Goal: Task Accomplishment & Management: Use online tool/utility

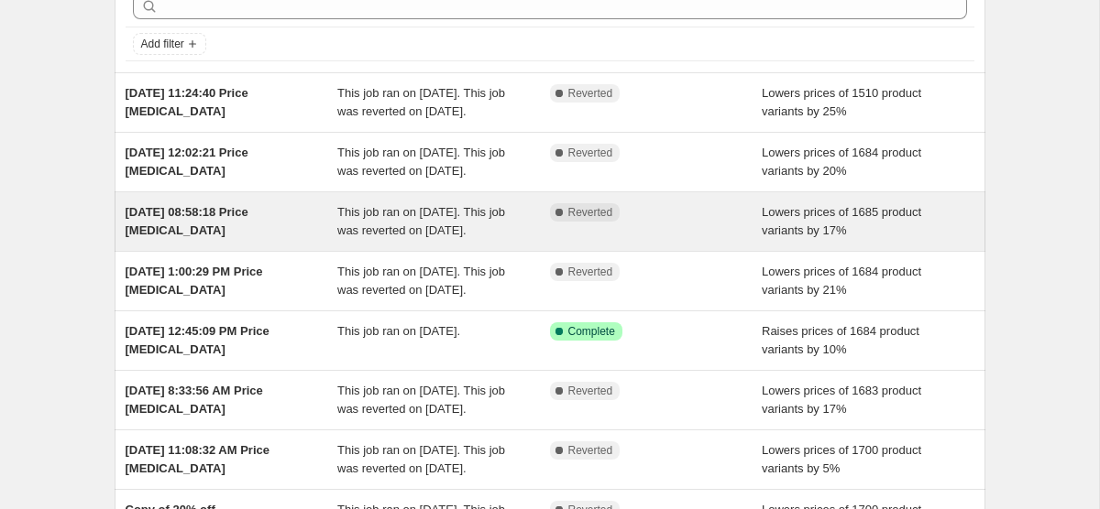
scroll to position [96, 0]
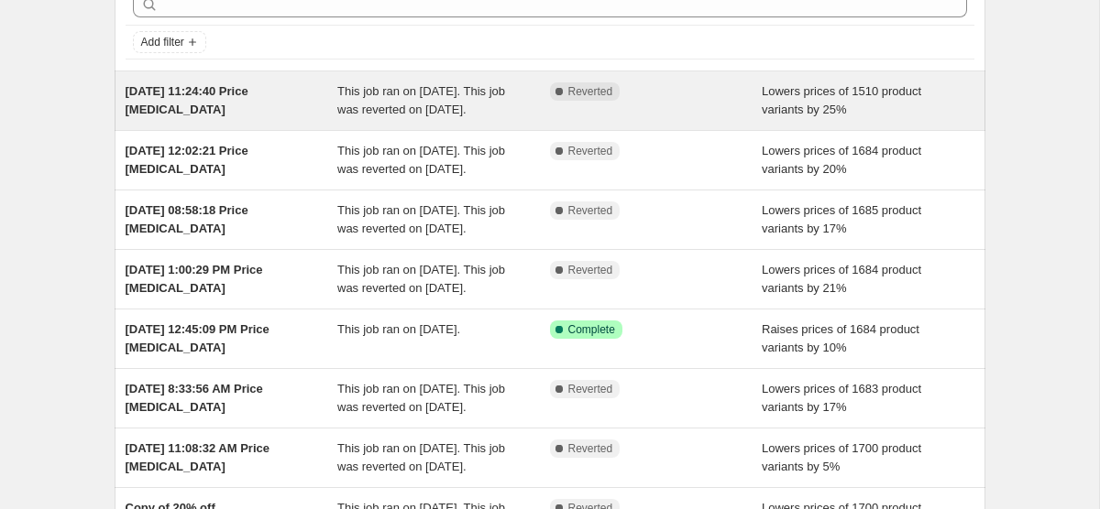
click at [290, 94] on div "[DATE] 11:24:40 Price [MEDICAL_DATA]" at bounding box center [232, 100] width 213 height 37
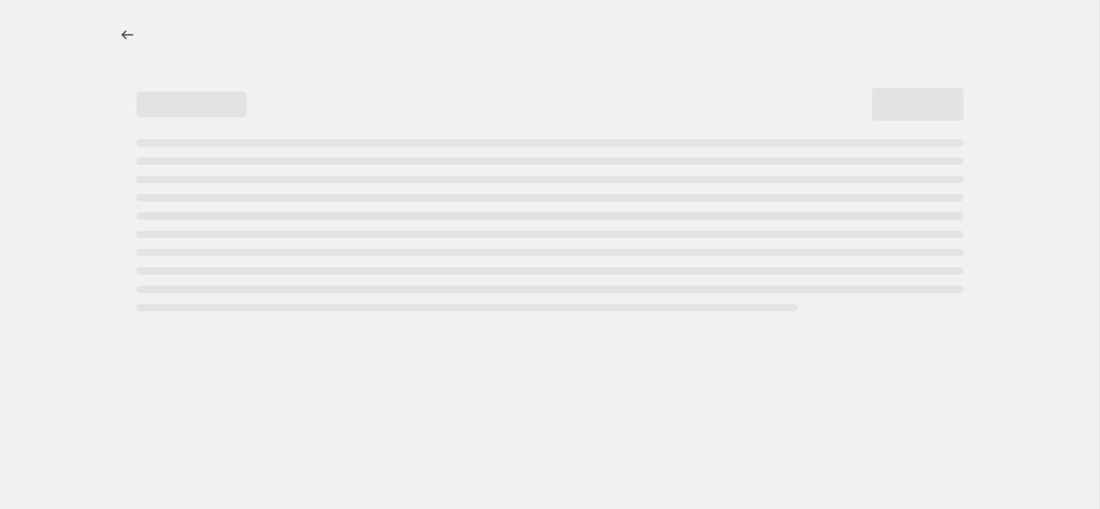
select select "percentage"
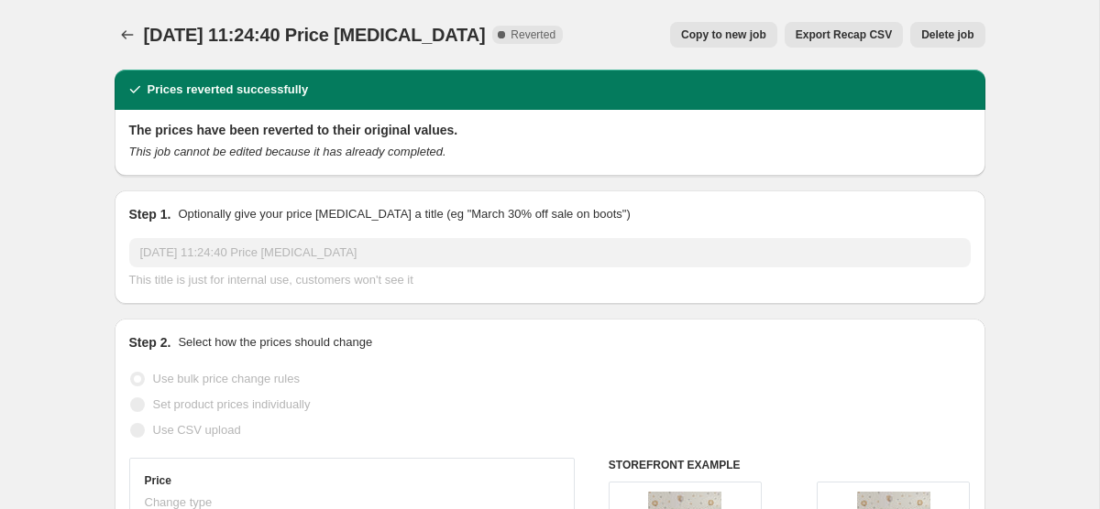
click at [725, 27] on span "Copy to new job" at bounding box center [723, 34] width 85 height 15
select select "percentage"
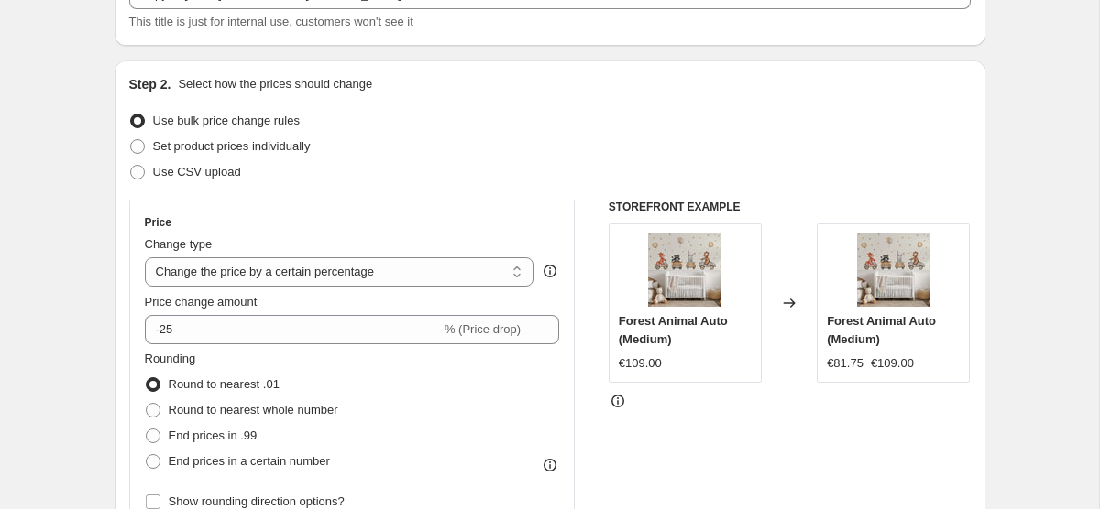
scroll to position [142, 0]
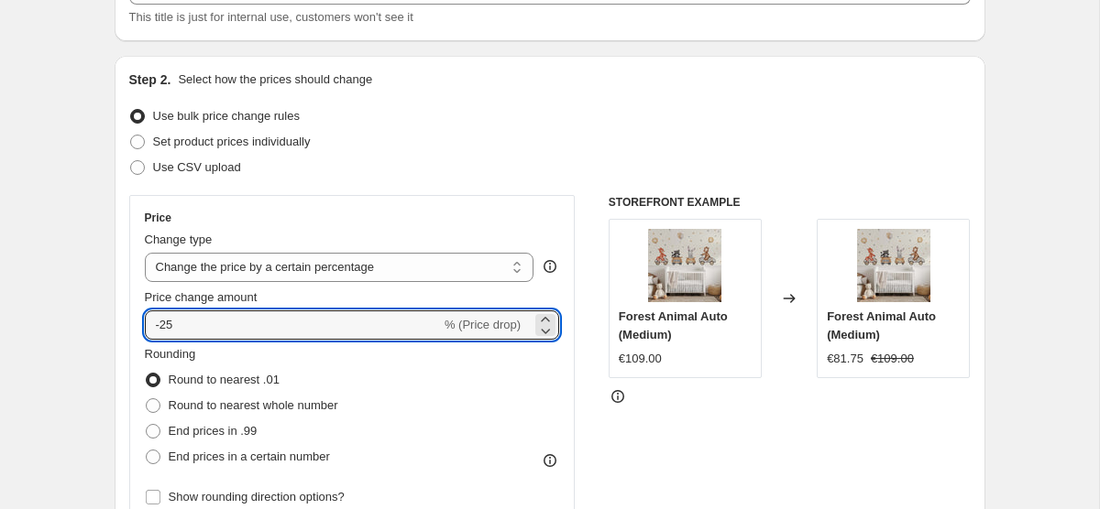
drag, startPoint x: 327, startPoint y: 321, endPoint x: 106, endPoint y: 302, distance: 221.6
type input "0"
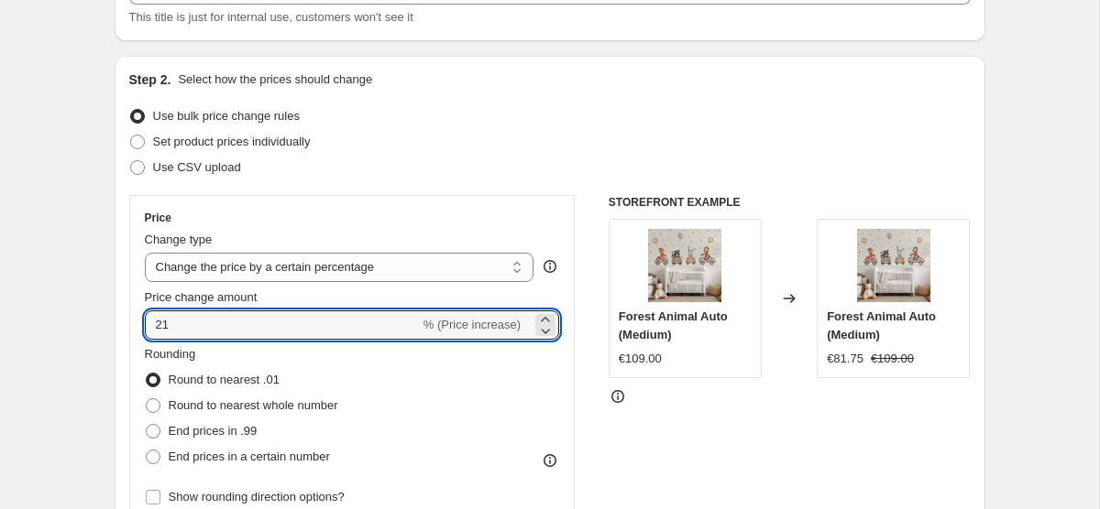
type input "2"
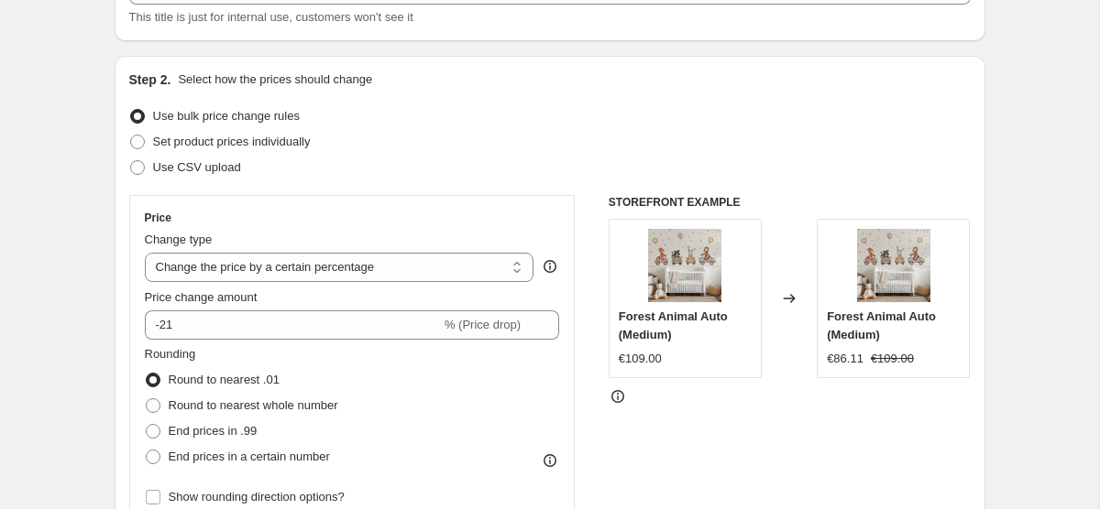
click at [559, 200] on div "Price Change type Change the price to a certain amount Change the price by a ce…" at bounding box center [352, 360] width 446 height 331
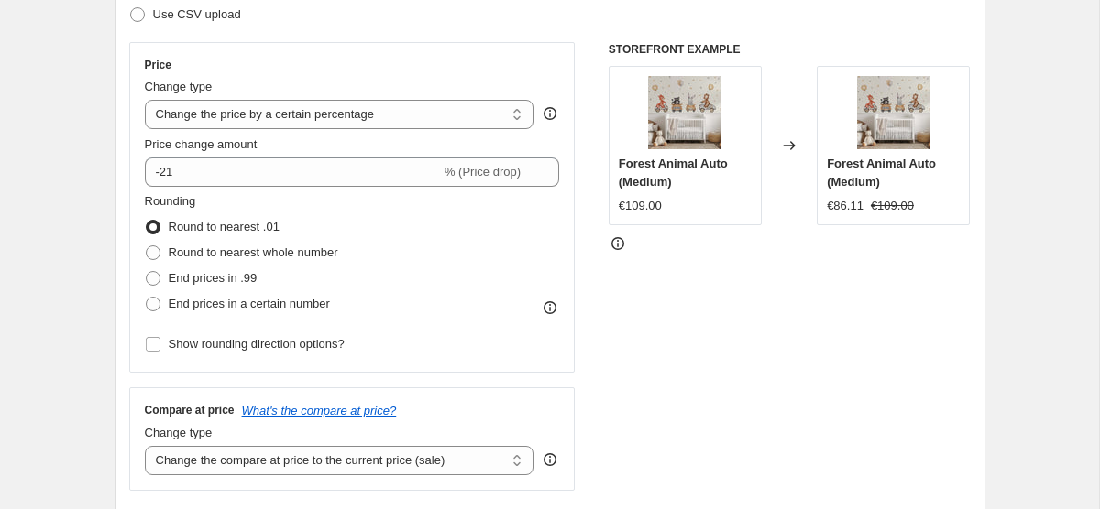
scroll to position [289, 0]
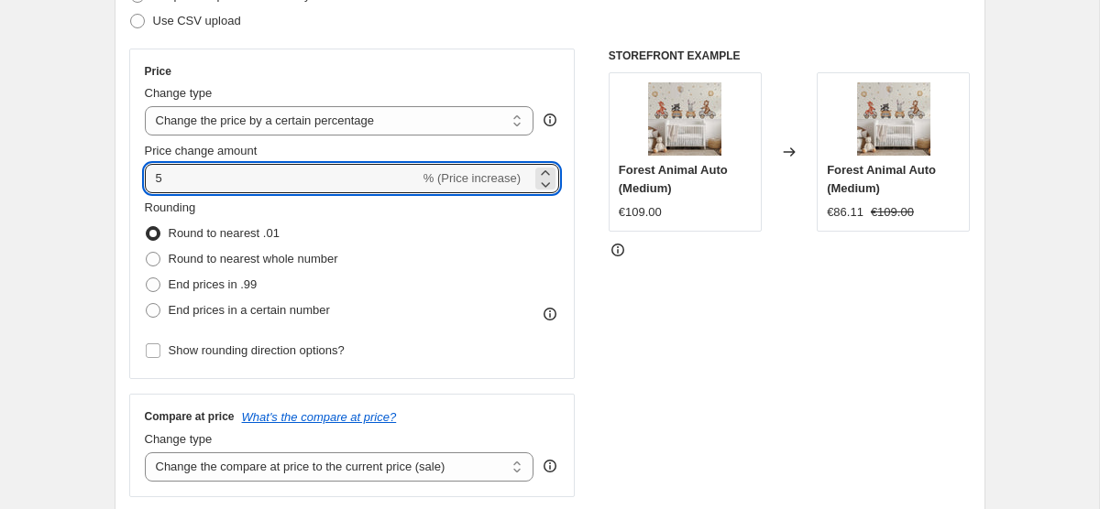
type input "5"
click at [673, 356] on div "STOREFRONT EXAMPLE Forest Animal Auto (Medium) €109.00 Changed to Forest Animal…" at bounding box center [789, 273] width 362 height 449
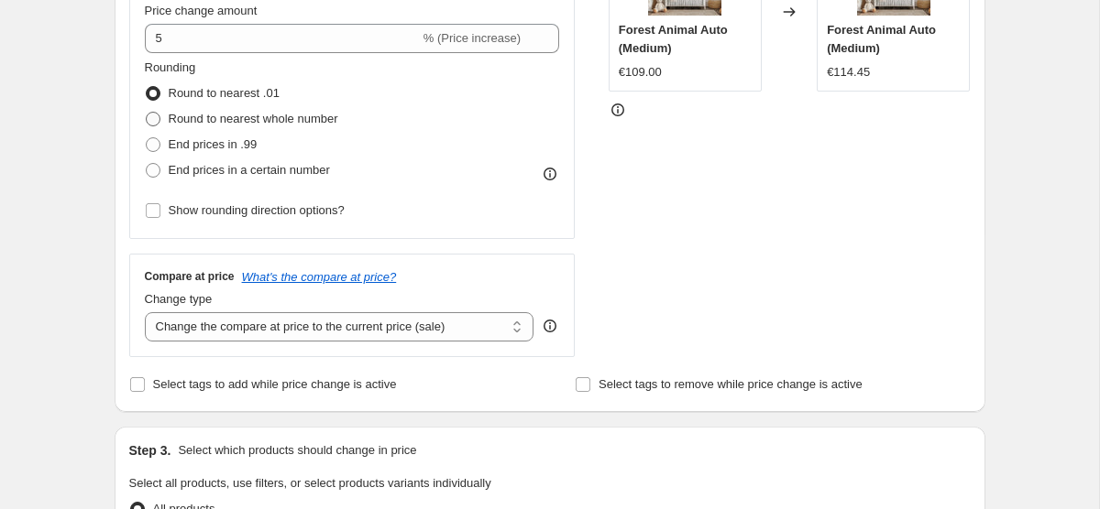
scroll to position [393, 0]
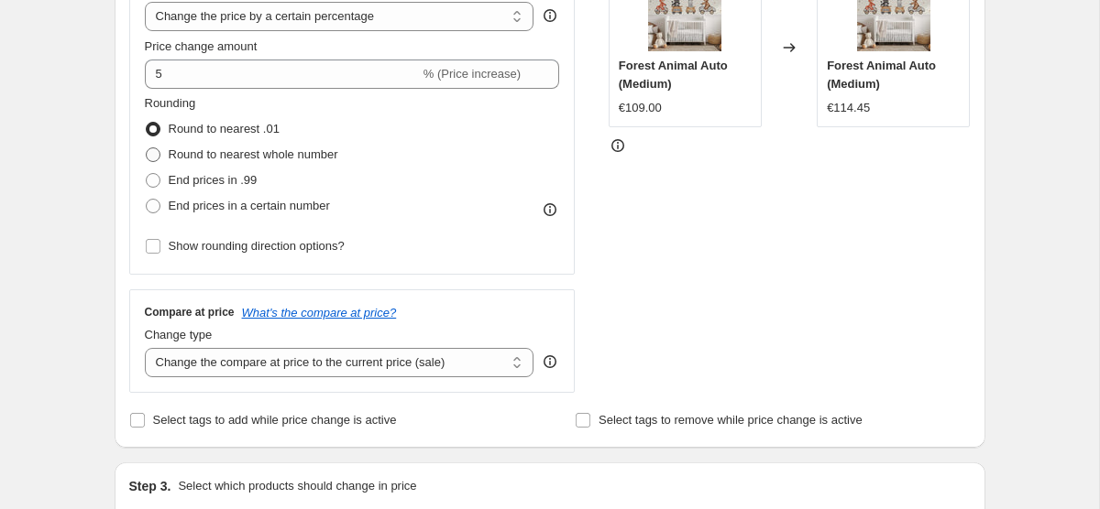
click at [293, 158] on span "Round to nearest whole number" at bounding box center [254, 155] width 170 height 14
click at [147, 148] on input "Round to nearest whole number" at bounding box center [146, 148] width 1 height 1
radio input "true"
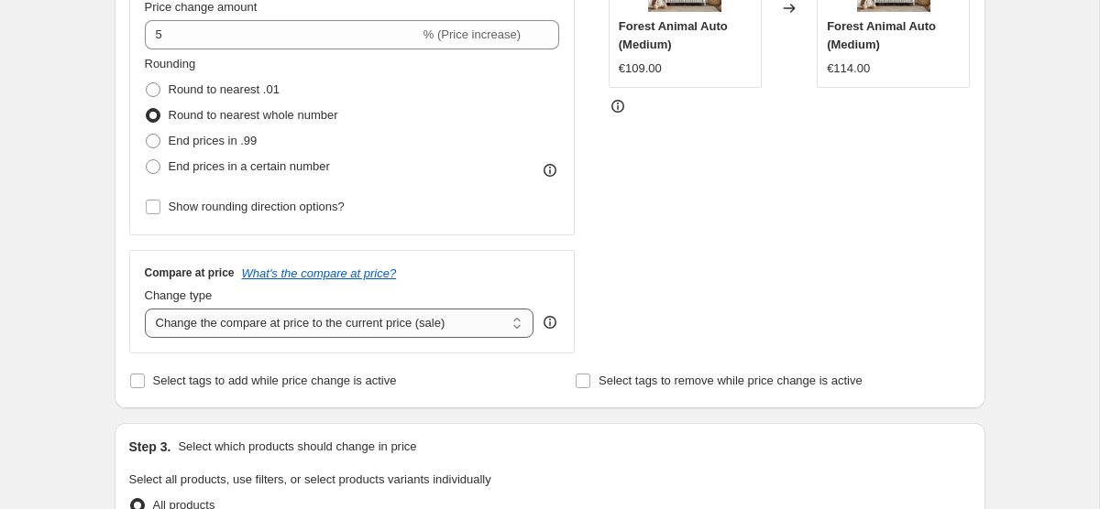
click at [465, 333] on select "Change the compare at price to the current price (sale) Change the compare at p…" at bounding box center [339, 323] width 389 height 29
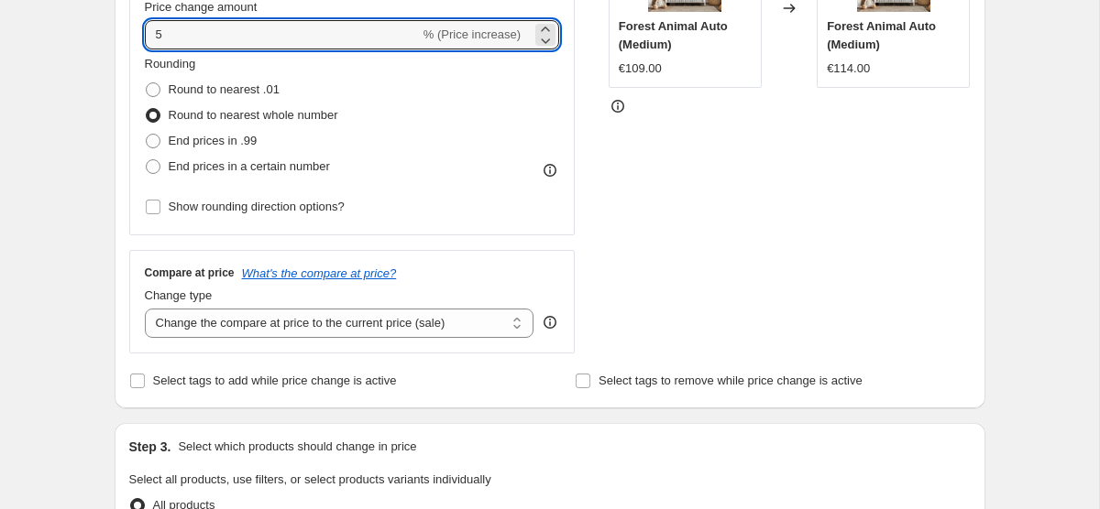
drag, startPoint x: 219, startPoint y: 26, endPoint x: 7, endPoint y: 8, distance: 212.4
click at [7, 8] on div "Create new price change job. This page is ready Create new price change job Dra…" at bounding box center [549, 484] width 1099 height 1832
type input "15"
click at [388, 313] on select "Change the compare at price to the current price (sale) Change the compare at p…" at bounding box center [339, 324] width 389 height 29
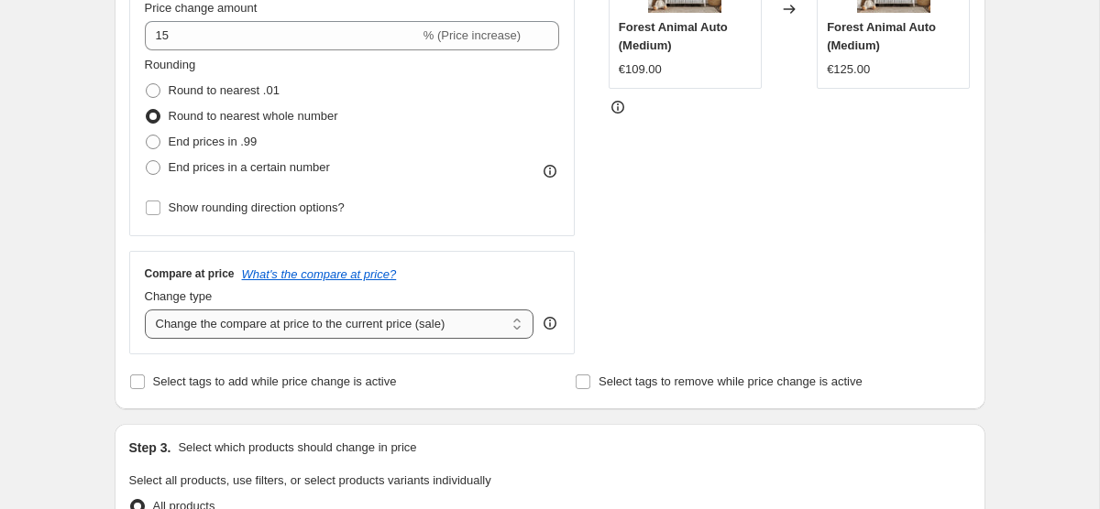
select select "percentage"
click at [145, 310] on select "Change the compare at price to the current price (sale) Change the compare at p…" at bounding box center [339, 324] width 389 height 29
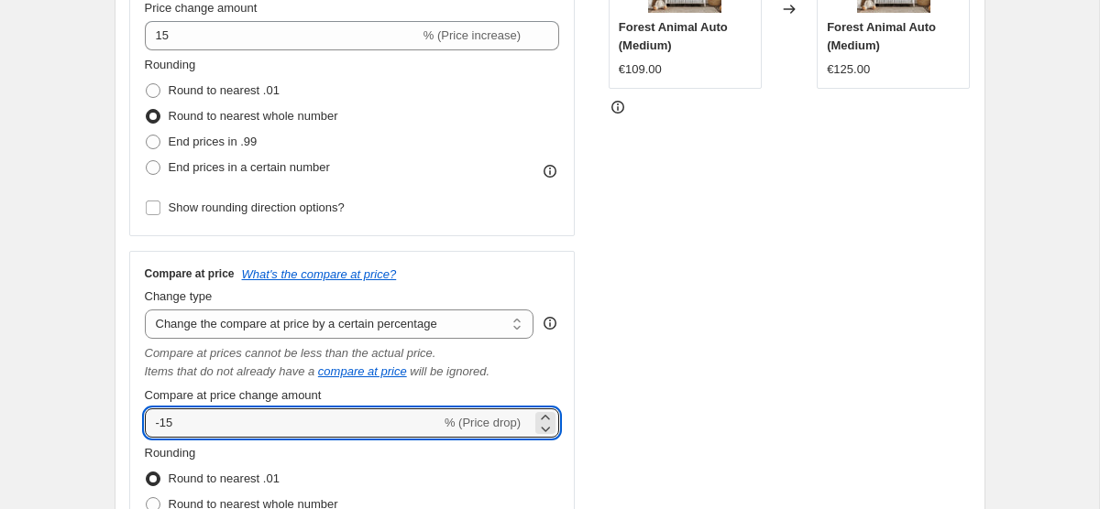
drag, startPoint x: 284, startPoint y: 418, endPoint x: -2, endPoint y: 353, distance: 293.2
type input "5"
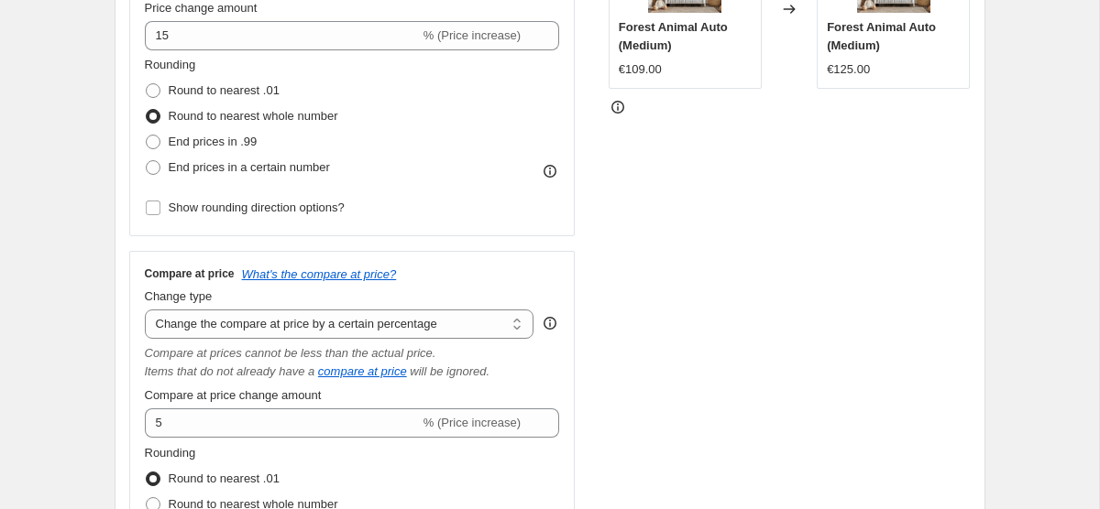
click at [804, 276] on div "STOREFRONT EXAMPLE Forest Animal Auto (Medium) €109.00 Changed to Forest Animal…" at bounding box center [789, 265] width 362 height 719
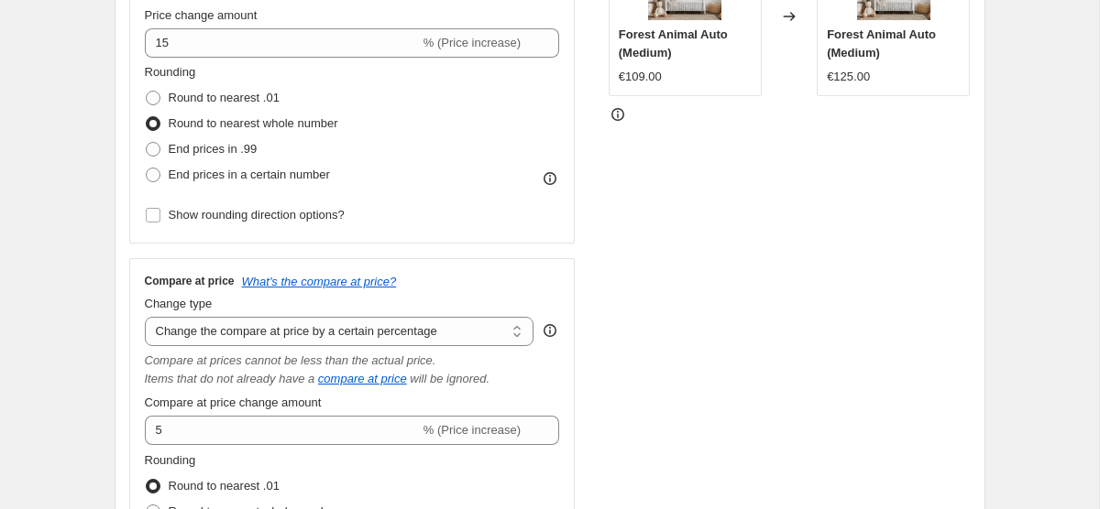
scroll to position [409, 0]
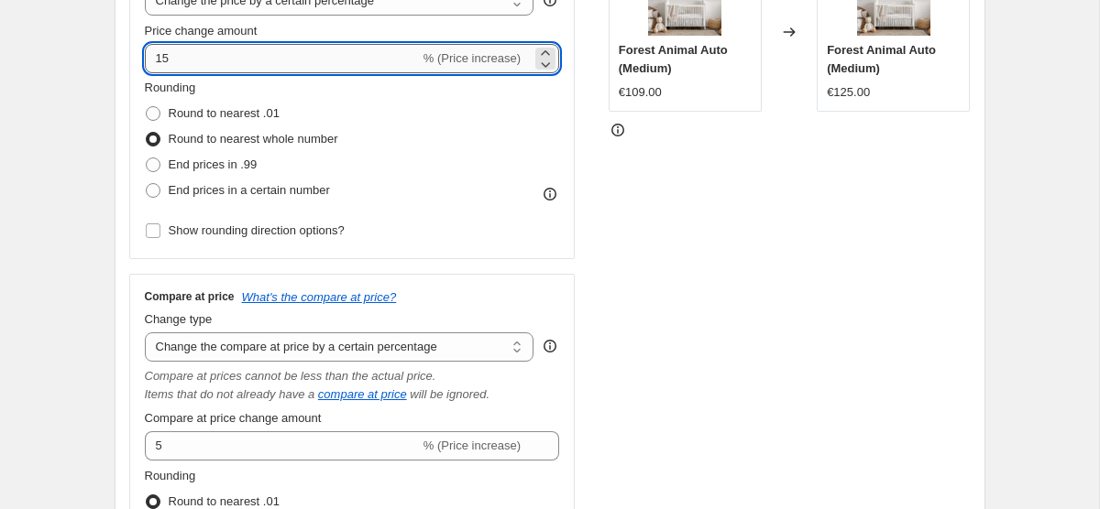
click at [156, 53] on input "15" at bounding box center [282, 58] width 275 height 29
type input "-15"
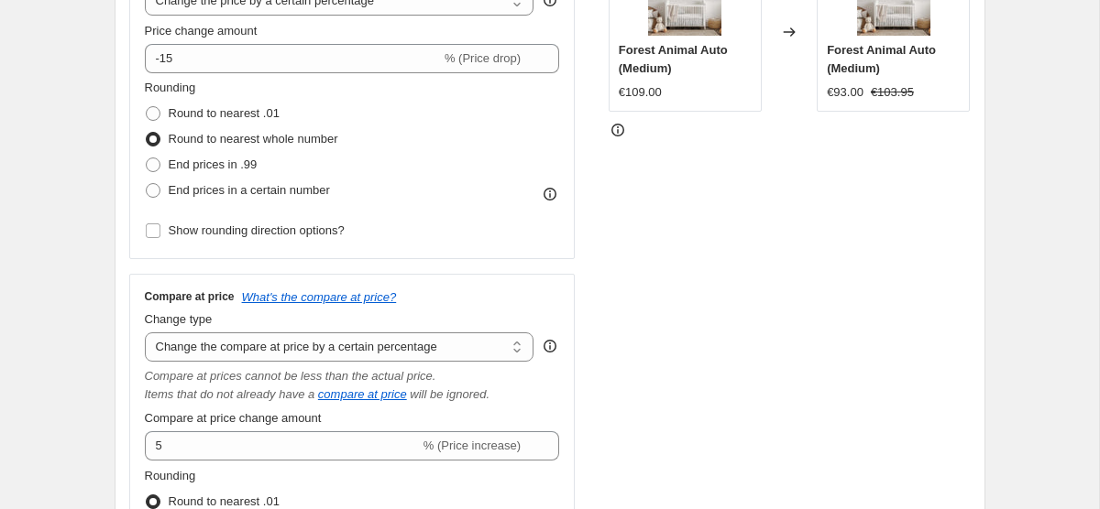
click at [943, 305] on div "STOREFRONT EXAMPLE Forest Animal Auto (Medium) €109.00 Changed to Forest Animal…" at bounding box center [789, 288] width 362 height 719
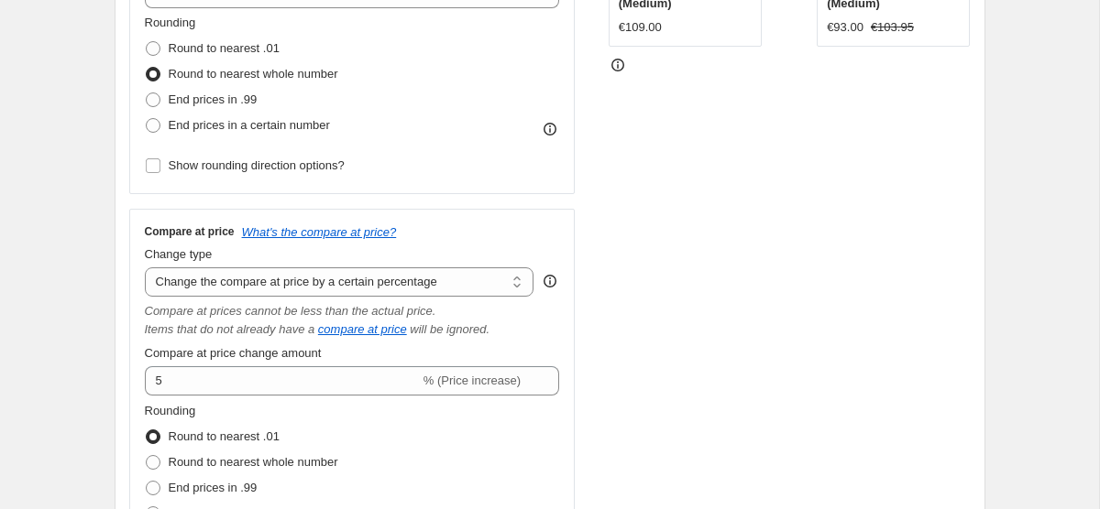
scroll to position [476, 0]
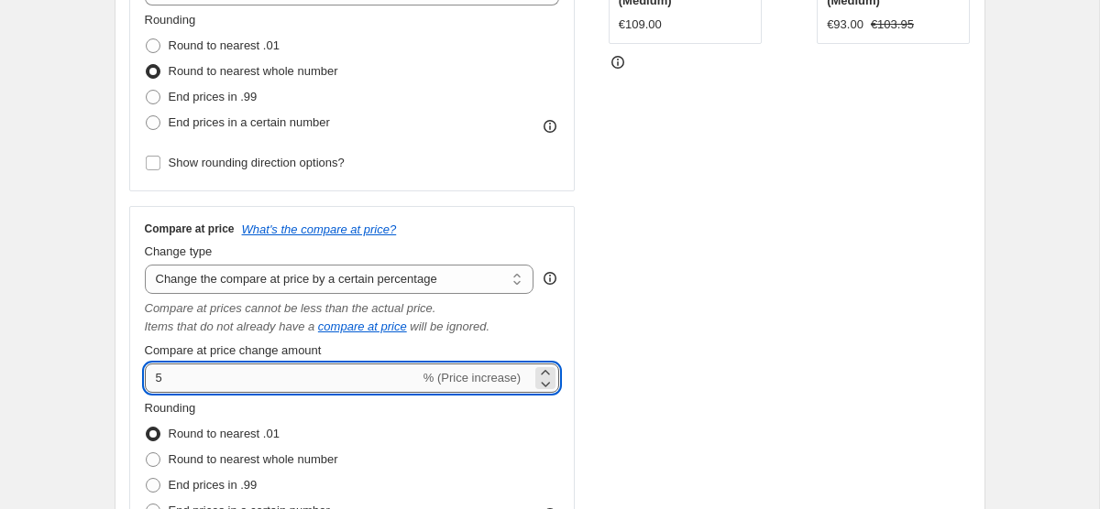
click at [202, 387] on input "5" at bounding box center [282, 378] width 275 height 29
drag, startPoint x: 220, startPoint y: 380, endPoint x: 88, endPoint y: 360, distance: 133.5
click at [840, 355] on div "STOREFRONT EXAMPLE Forest Animal Auto (Medium) €109.00 Changed to Forest Animal…" at bounding box center [789, 220] width 362 height 719
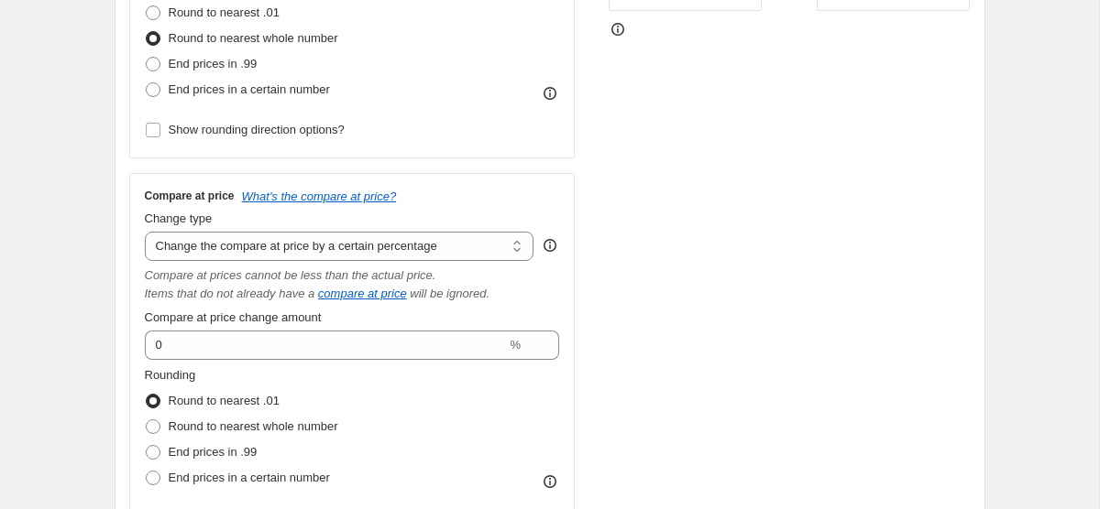
scroll to position [515, 0]
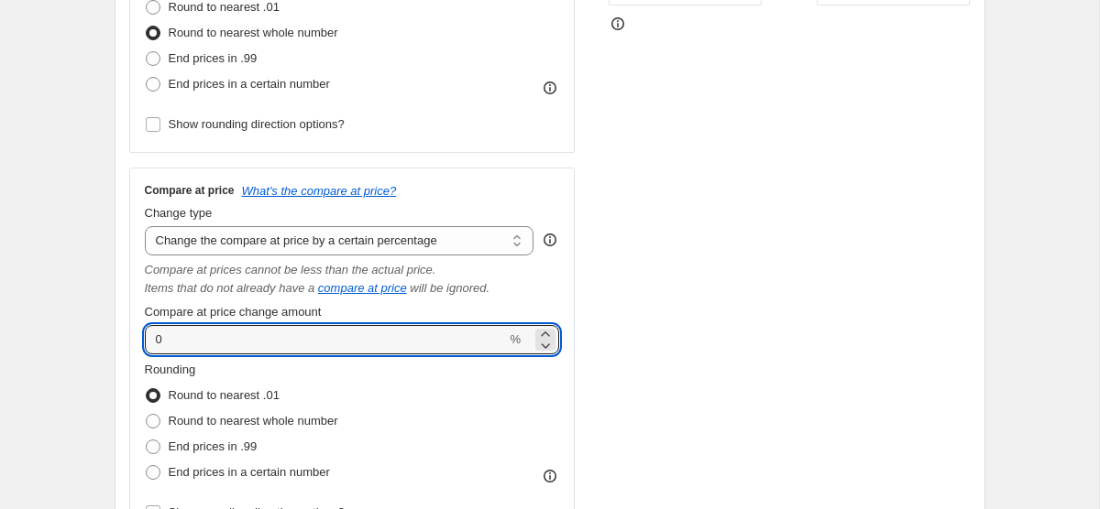
drag, startPoint x: 381, startPoint y: 341, endPoint x: 147, endPoint y: 297, distance: 238.7
click at [147, 297] on div "Compare at price What's the compare at price? Change type Change the compare at…" at bounding box center [352, 354] width 415 height 343
type input "10"
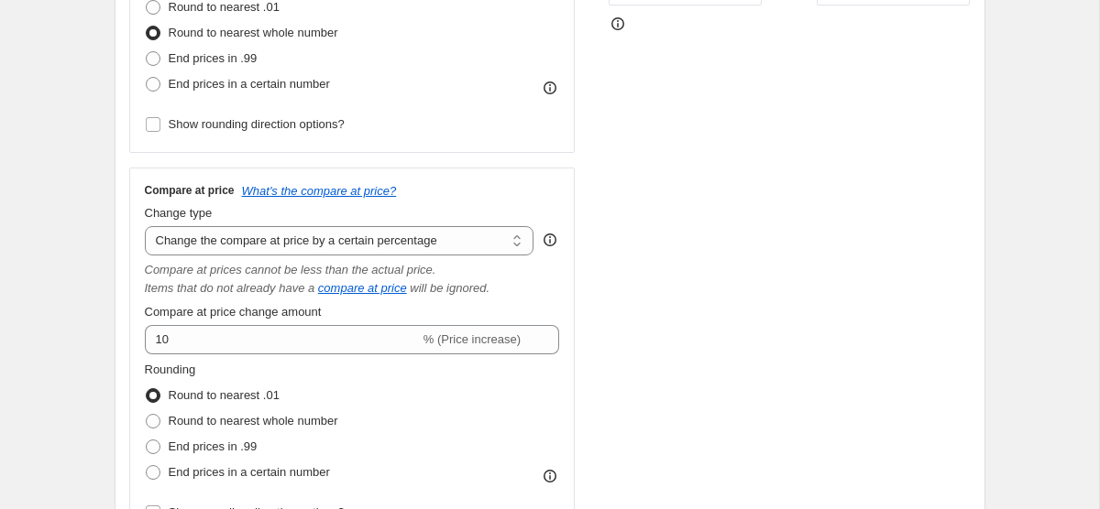
click at [817, 243] on div "STOREFRONT EXAMPLE Forest Animal Auto (Medium) €109.00 Changed to Forest Animal…" at bounding box center [789, 181] width 362 height 719
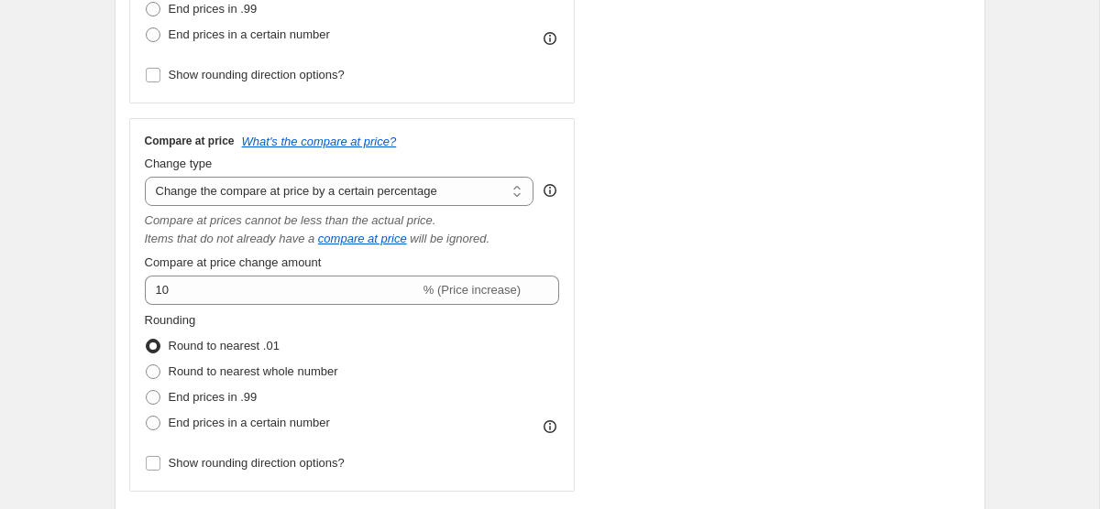
scroll to position [571, 0]
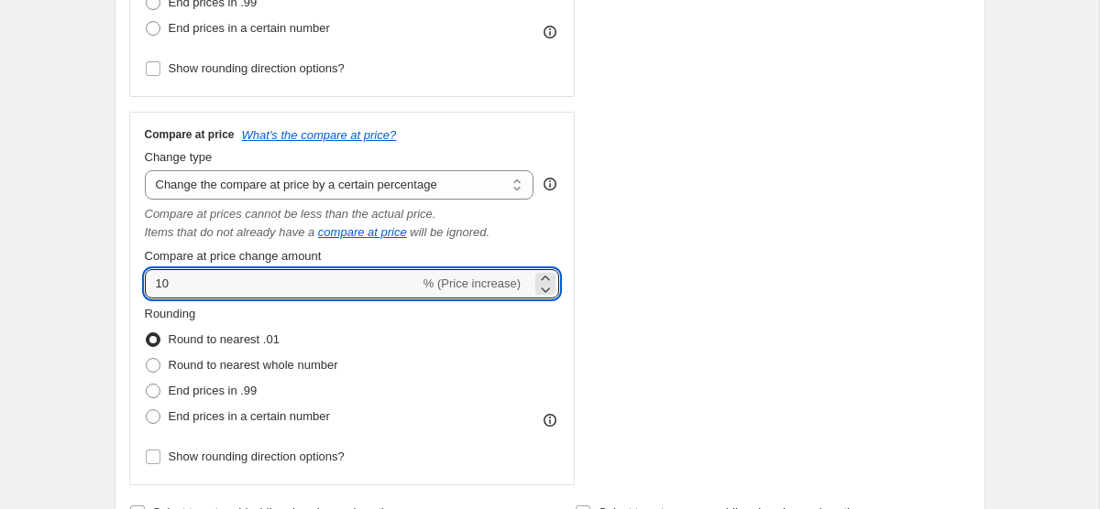
drag, startPoint x: 262, startPoint y: 289, endPoint x: 88, endPoint y: 248, distance: 178.7
click at [93, 248] on div "Create new price change job. This page is ready Create new price change job Dra…" at bounding box center [550, 480] width 914 height 2102
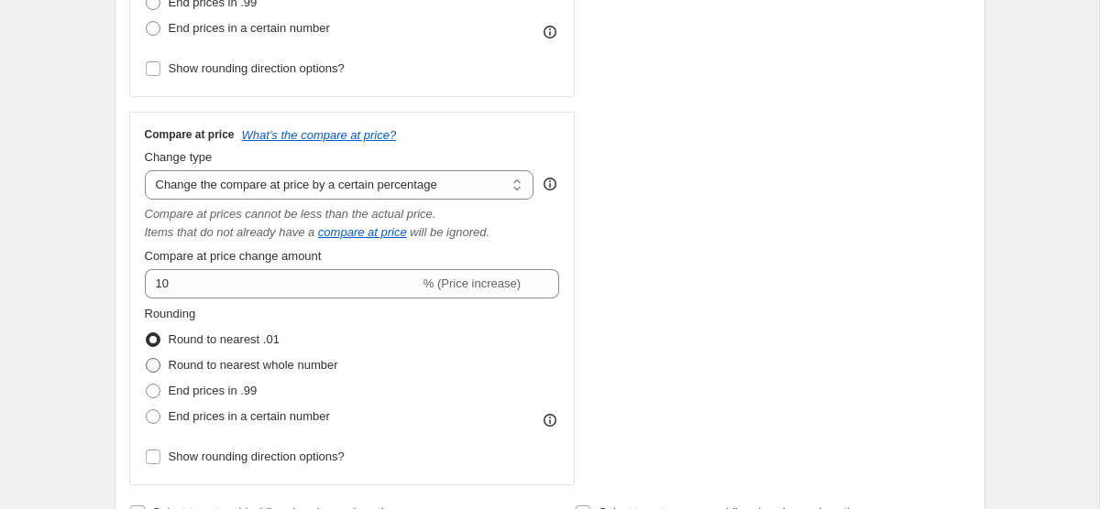
click at [246, 363] on span "Round to nearest whole number" at bounding box center [254, 365] width 170 height 14
click at [147, 359] on input "Round to nearest whole number" at bounding box center [146, 358] width 1 height 1
radio input "true"
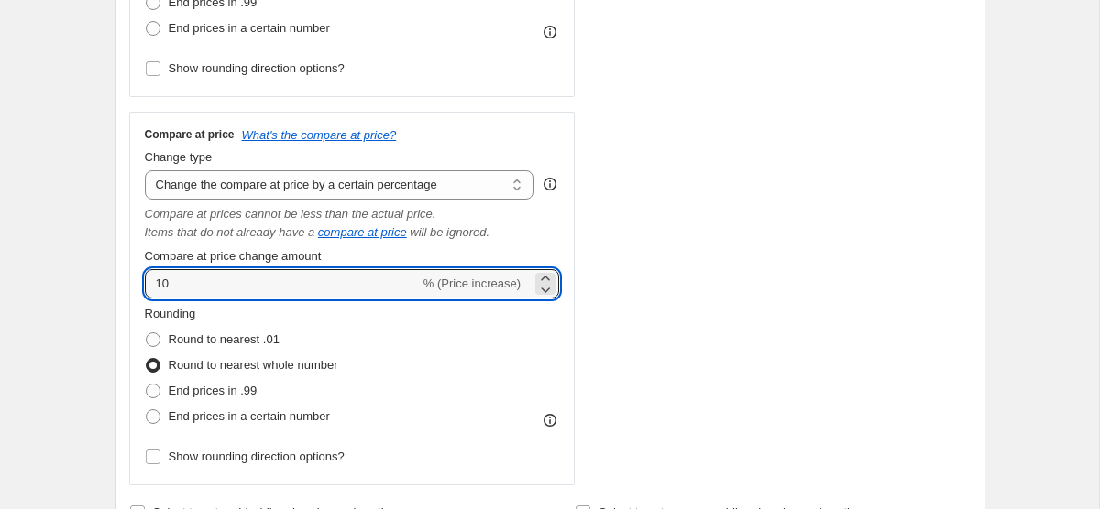
drag, startPoint x: 246, startPoint y: 291, endPoint x: 1, endPoint y: 257, distance: 247.0
click at [2, 257] on div "Create new price change job. This page is ready Create new price change job Dra…" at bounding box center [549, 480] width 1099 height 2102
click at [793, 351] on div "STOREFRONT EXAMPLE Forest Animal Auto (Medium) €109.00 Changed to Forest Animal…" at bounding box center [789, 125] width 362 height 719
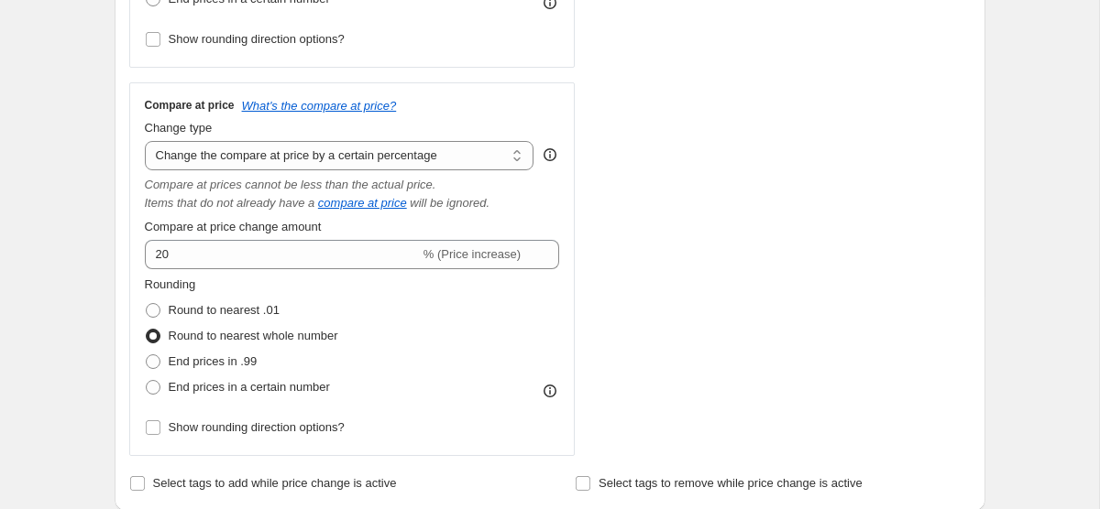
scroll to position [606, 0]
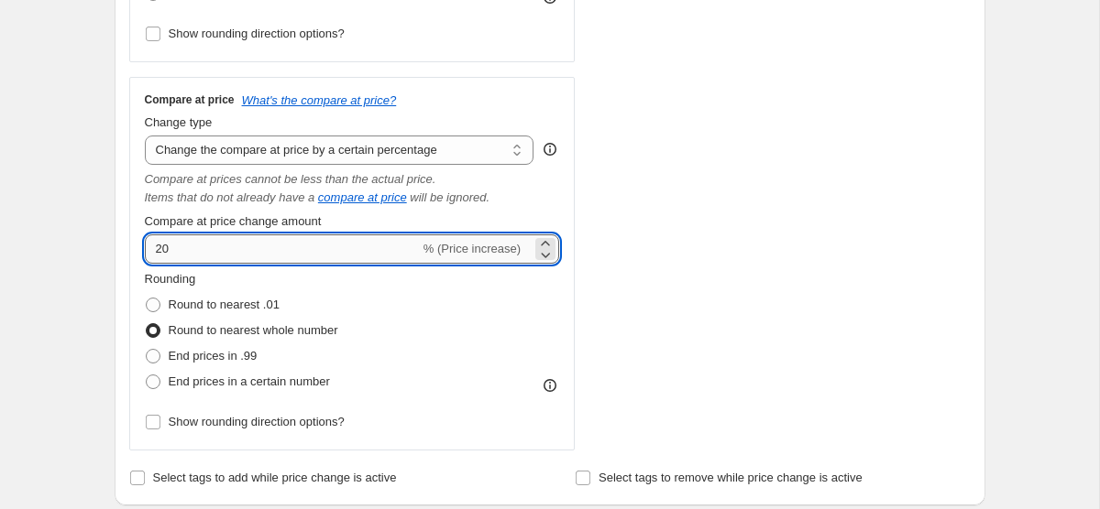
click at [274, 250] on input "20" at bounding box center [282, 249] width 275 height 29
type input "21"
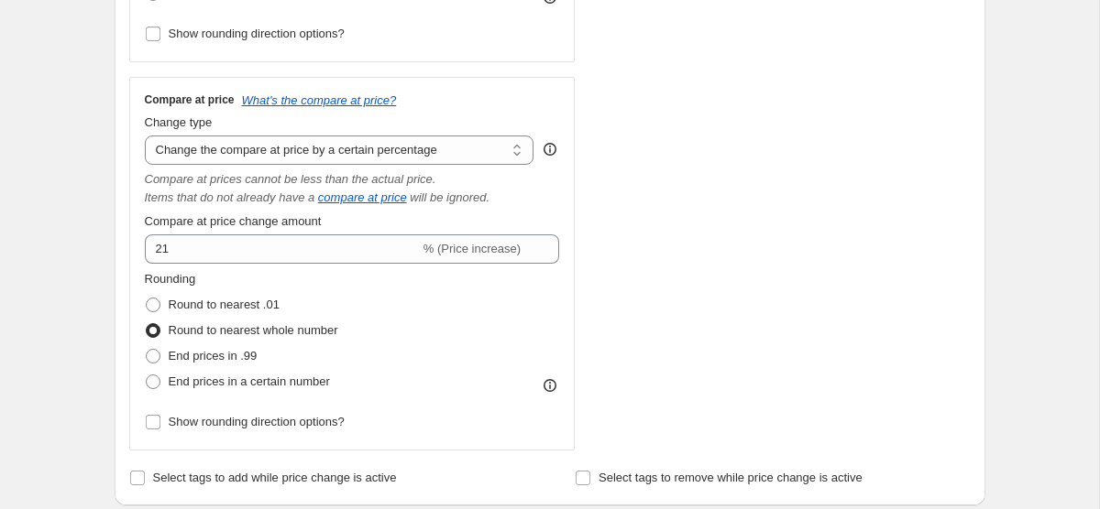
click at [631, 194] on div "STOREFRONT EXAMPLE Forest Animal Auto (Medium) €109.00 Changed to Forest Animal…" at bounding box center [789, 91] width 362 height 719
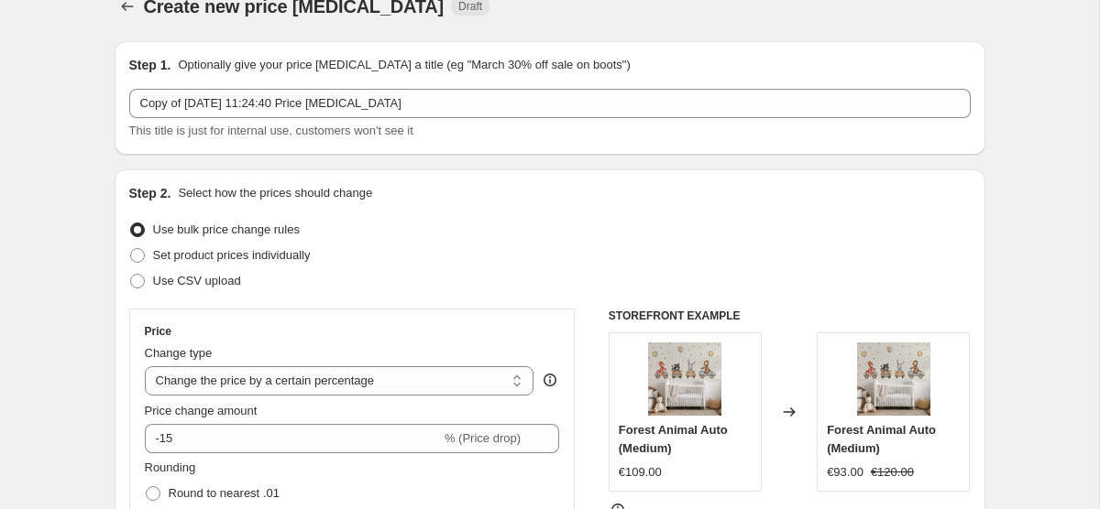
scroll to position [26, 0]
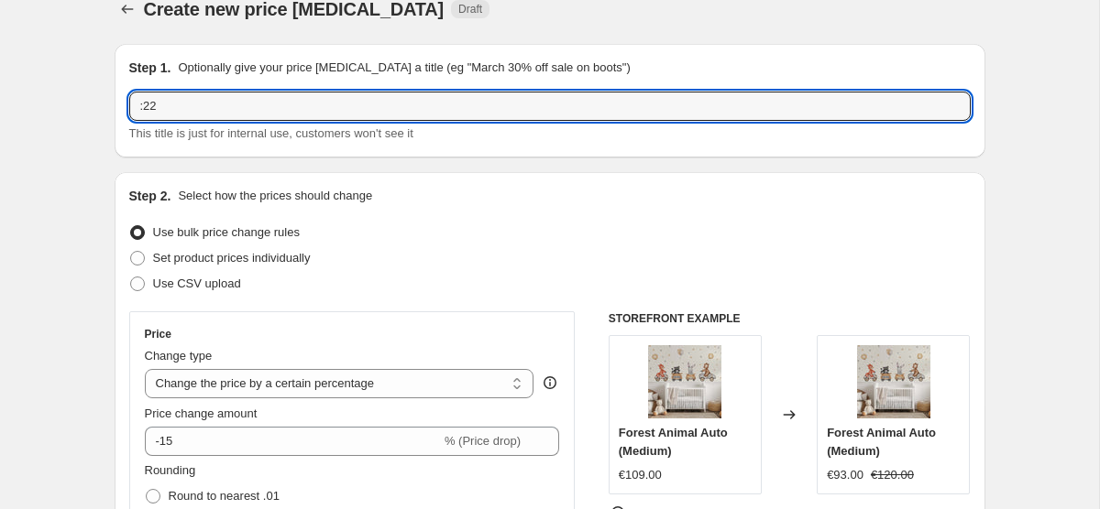
drag, startPoint x: 213, startPoint y: 101, endPoint x: -77, endPoint y: 85, distance: 290.0
click at [0, 85] on html "Home Settings Plans Skip to content Create new price change job. This page is r…" at bounding box center [550, 228] width 1100 height 509
type input """
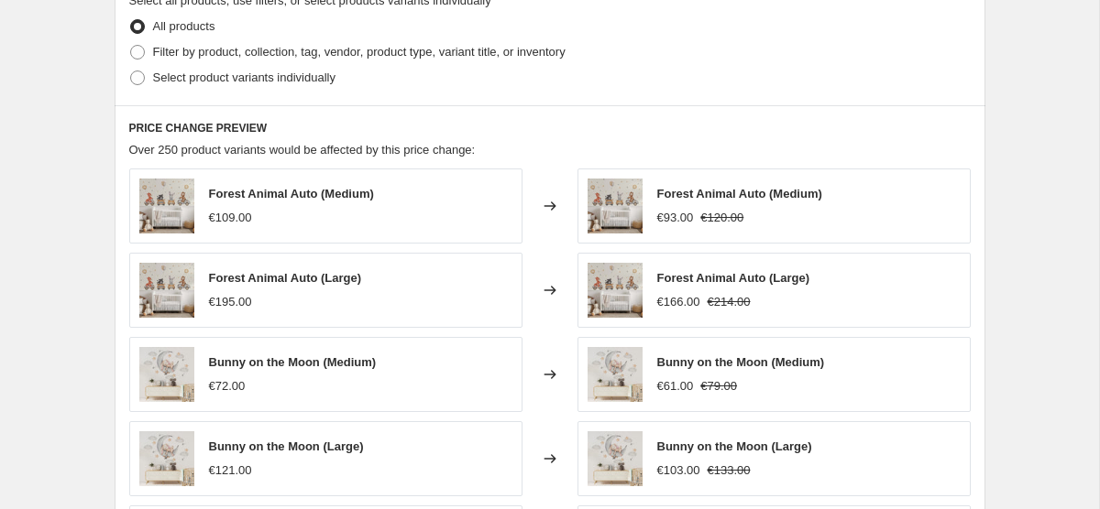
scroll to position [1592, 0]
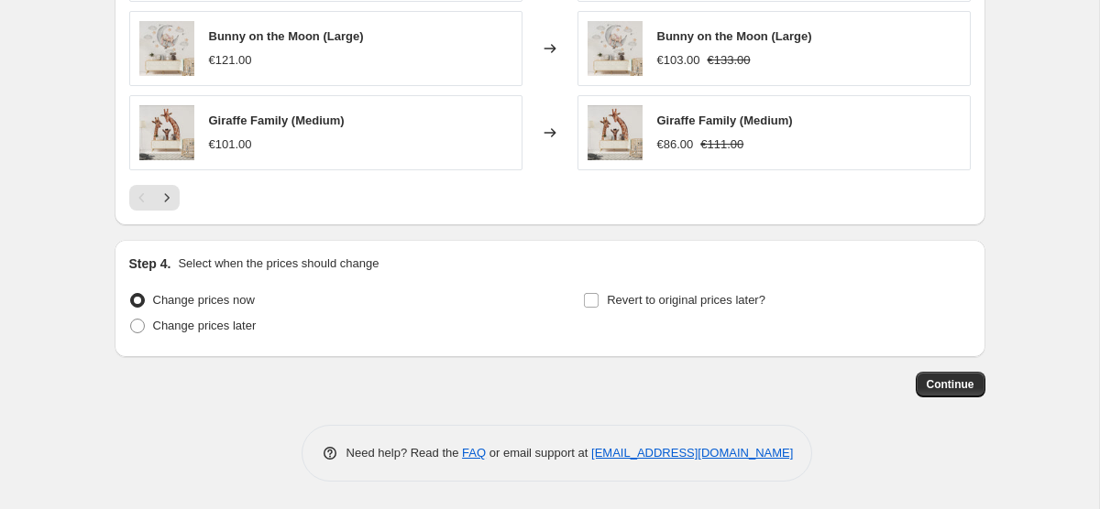
type input "22% off"
click at [902, 378] on div "Continue" at bounding box center [550, 385] width 870 height 26
click at [958, 392] on button "Continue" at bounding box center [950, 385] width 70 height 26
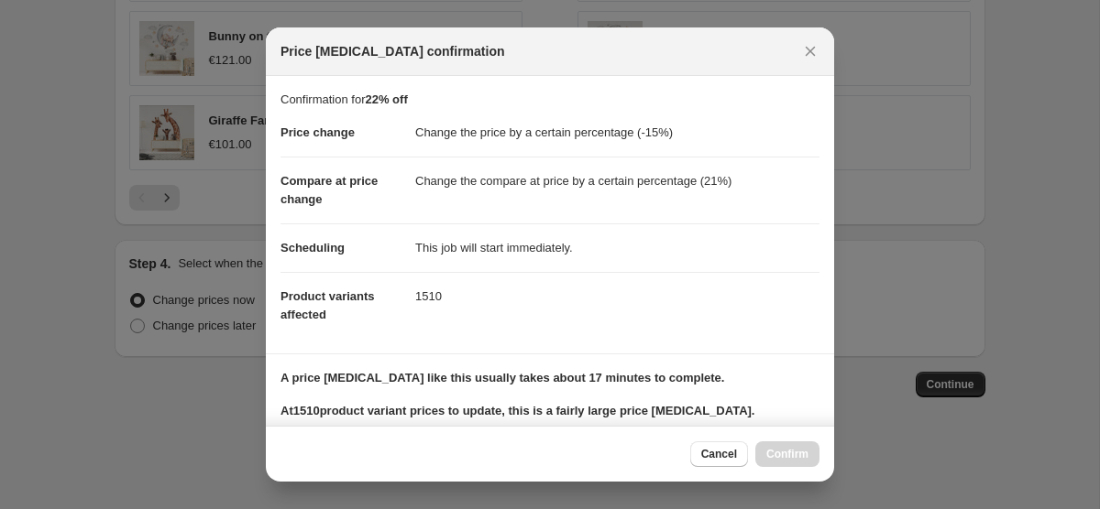
scroll to position [250, 0]
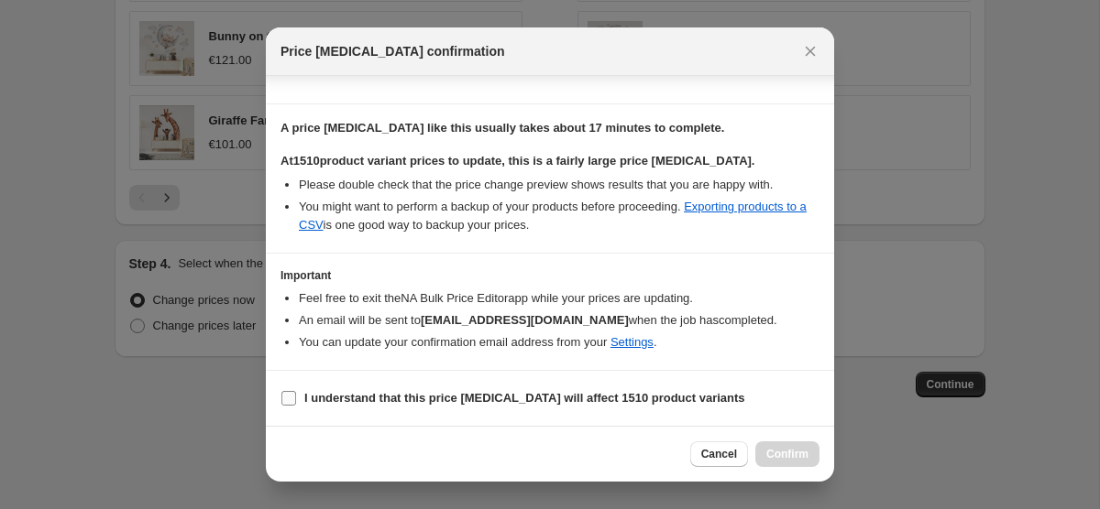
click at [483, 389] on span "I understand that this price change job will affect 1510 product variants" at bounding box center [524, 398] width 441 height 18
click at [296, 391] on input "I understand that this price change job will affect 1510 product variants" at bounding box center [288, 398] width 15 height 15
checkbox input "true"
click at [796, 451] on span "Confirm" at bounding box center [787, 454] width 42 height 15
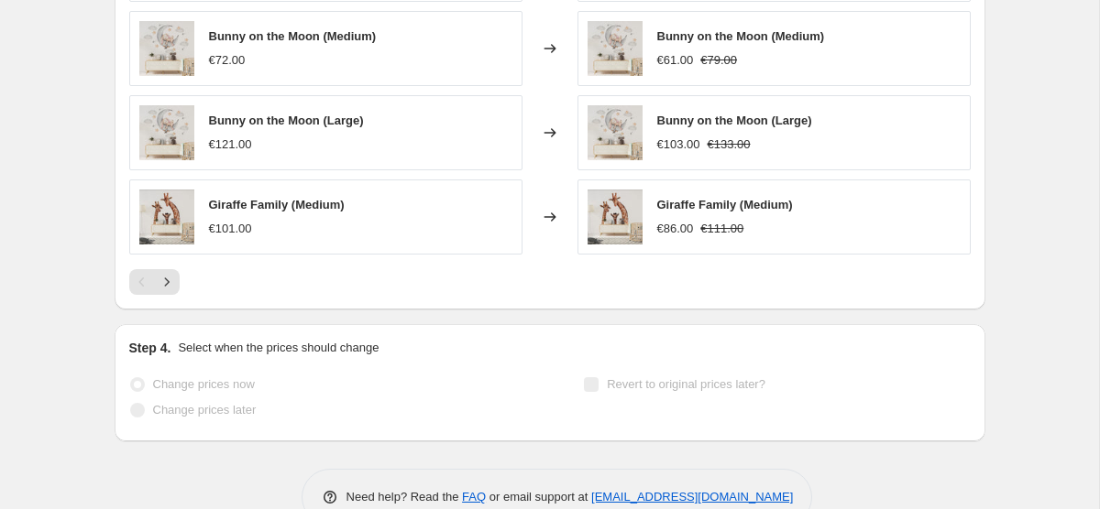
scroll to position [1640, 0]
